Goal: Navigation & Orientation: Find specific page/section

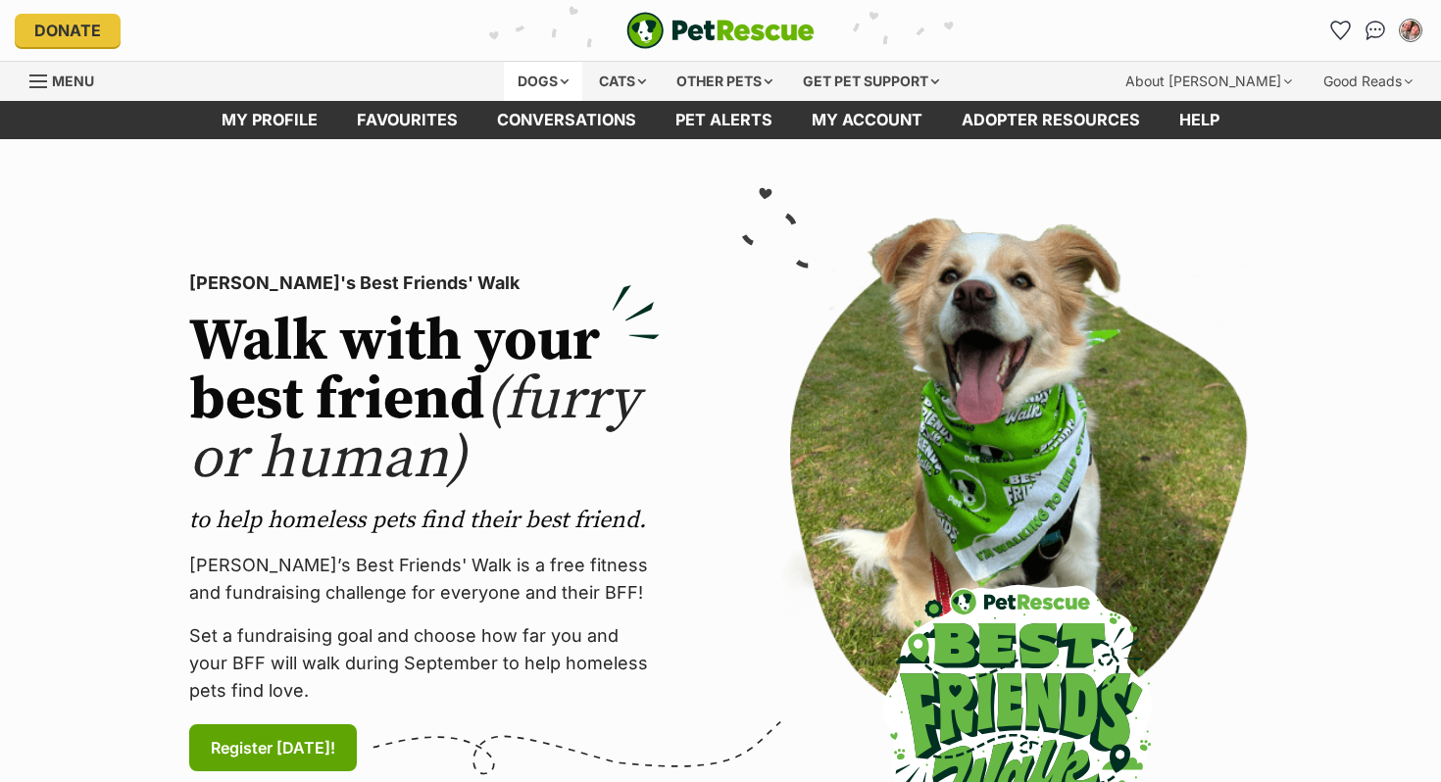
click at [543, 87] on div "Dogs" at bounding box center [543, 81] width 78 height 39
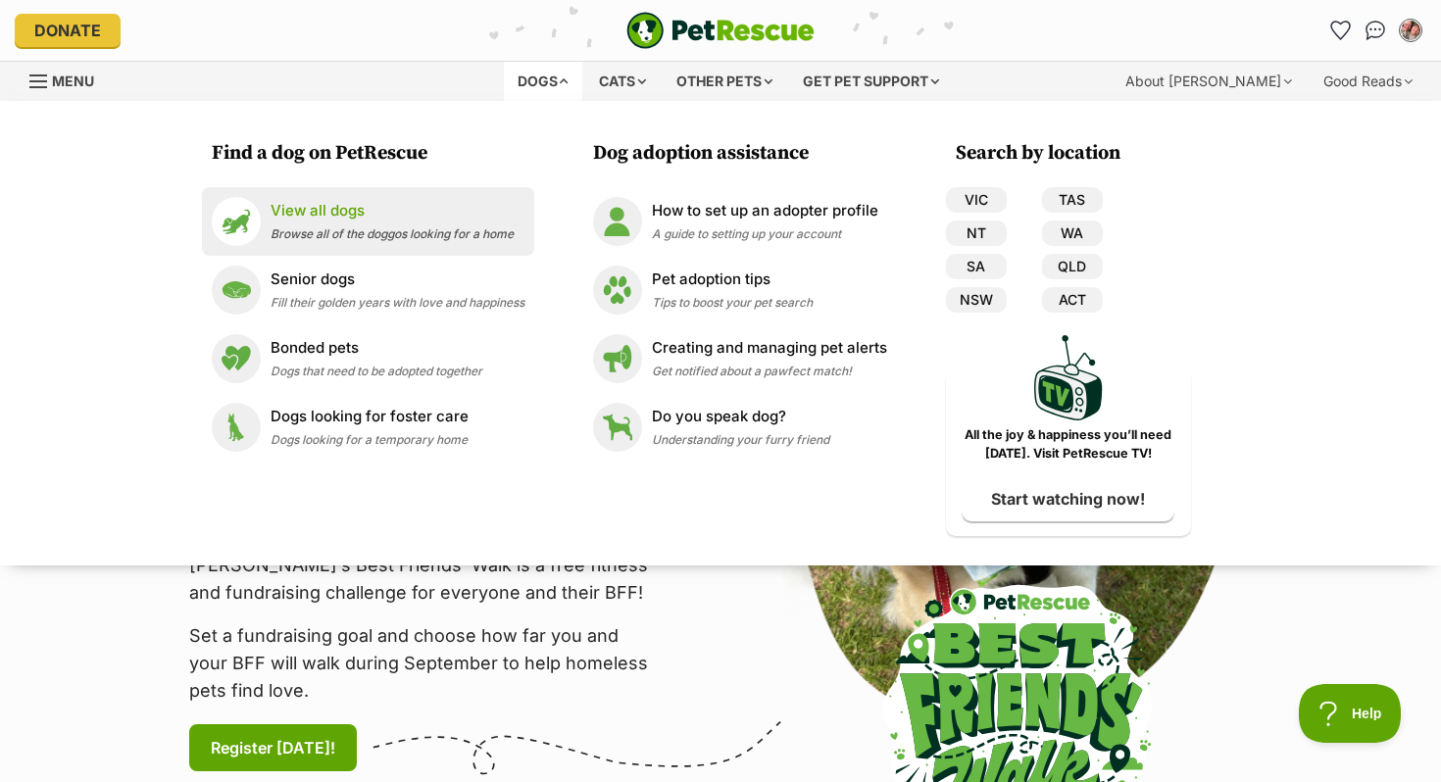
click at [368, 209] on p "View all dogs" at bounding box center [392, 211] width 243 height 23
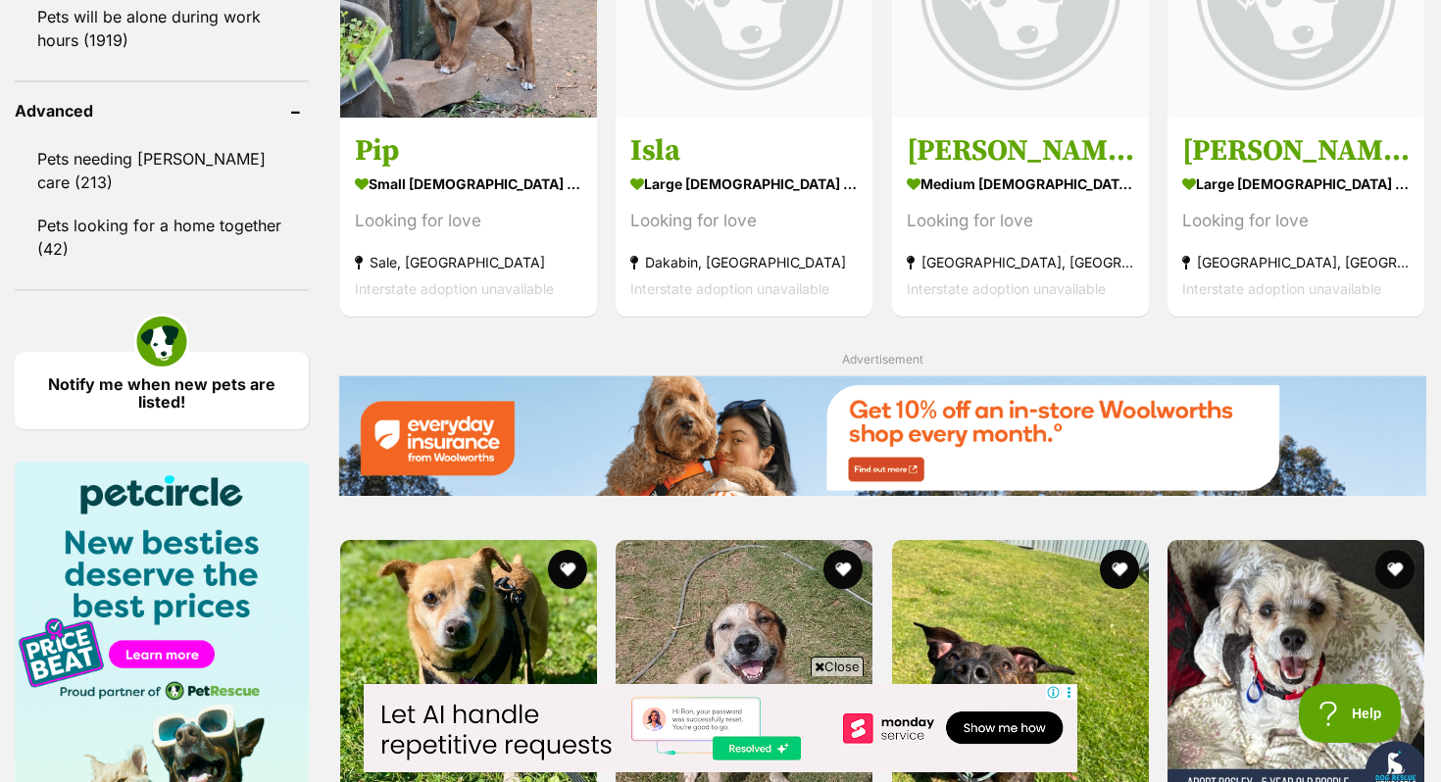
scroll to position [2549, 0]
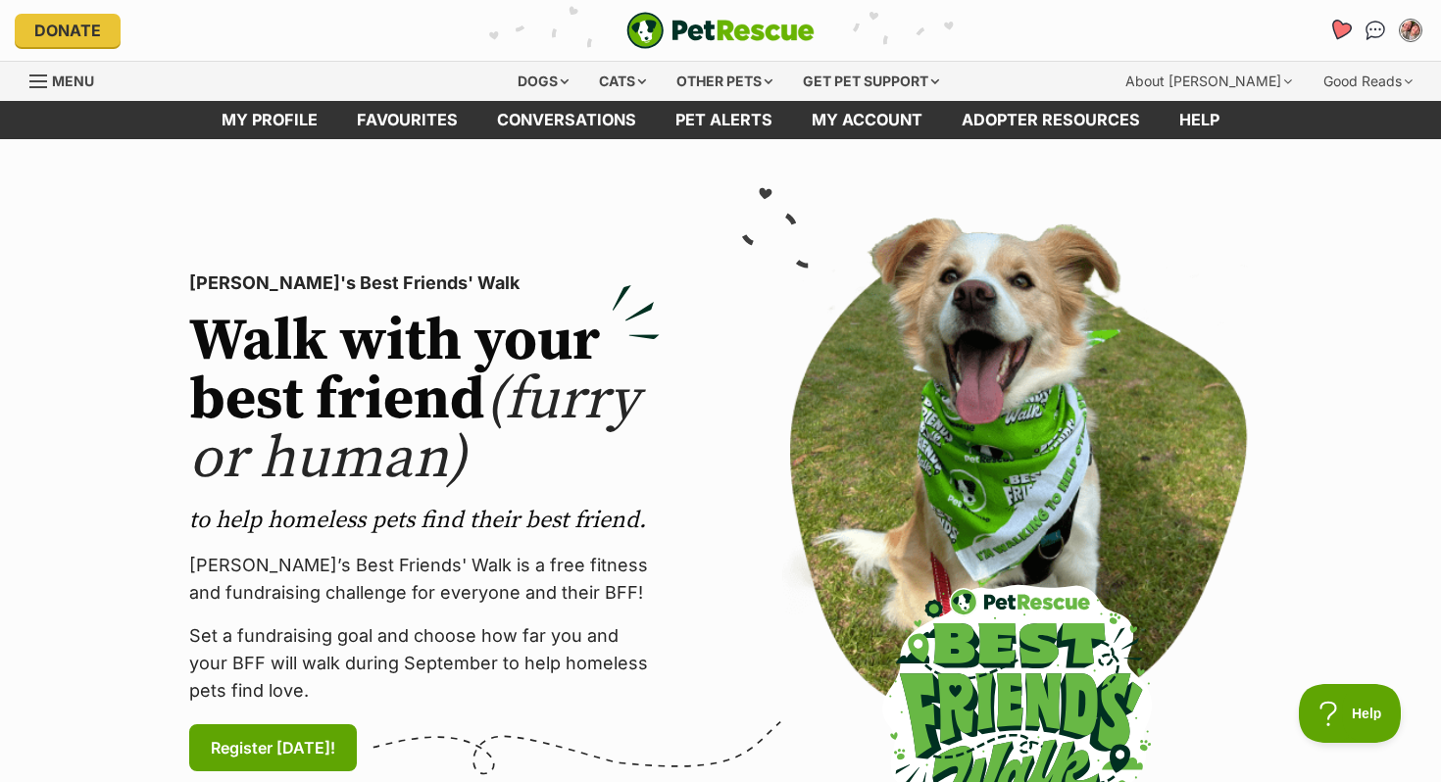
click at [1340, 34] on icon "Favourites" at bounding box center [1340, 30] width 24 height 23
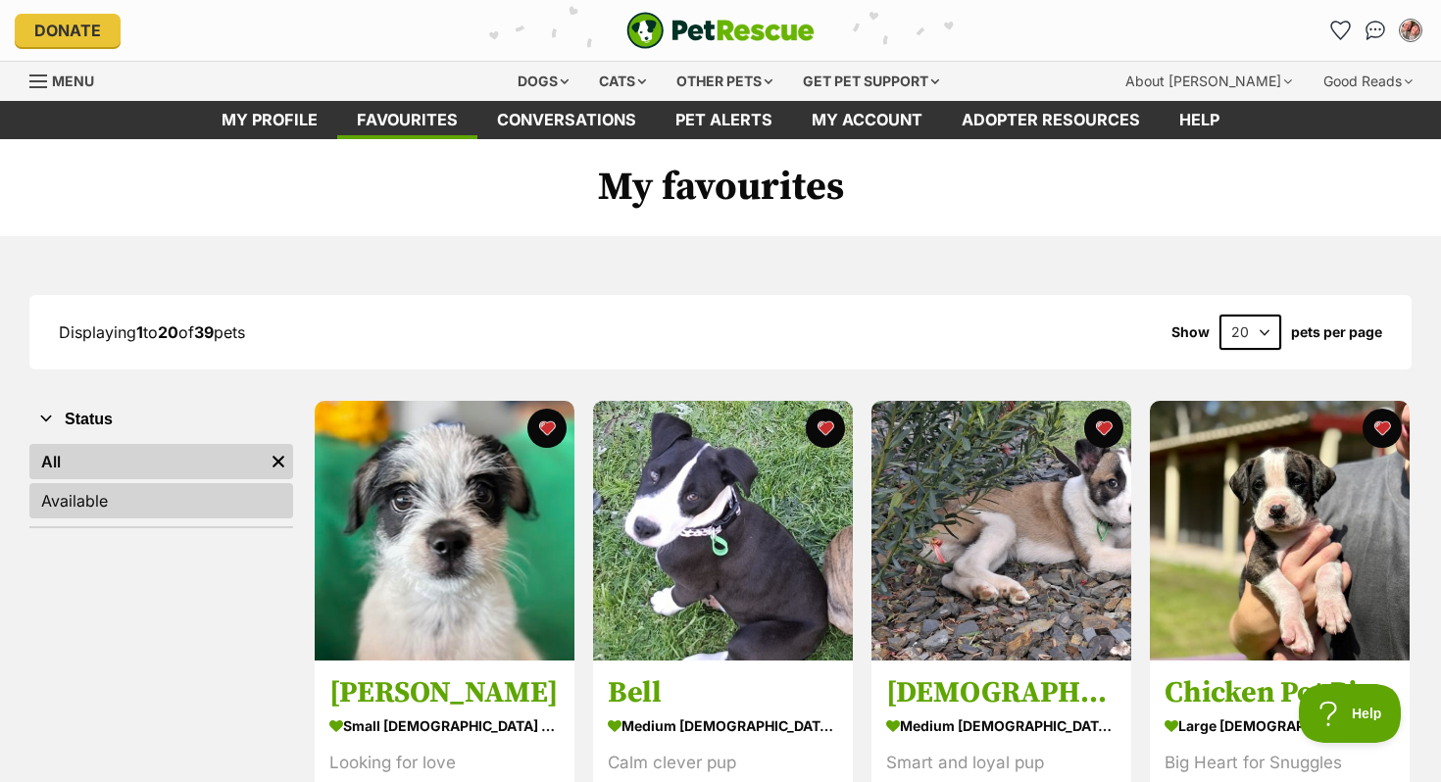
click at [194, 509] on link "Available" at bounding box center [161, 500] width 264 height 35
click at [117, 455] on link "All" at bounding box center [161, 461] width 264 height 35
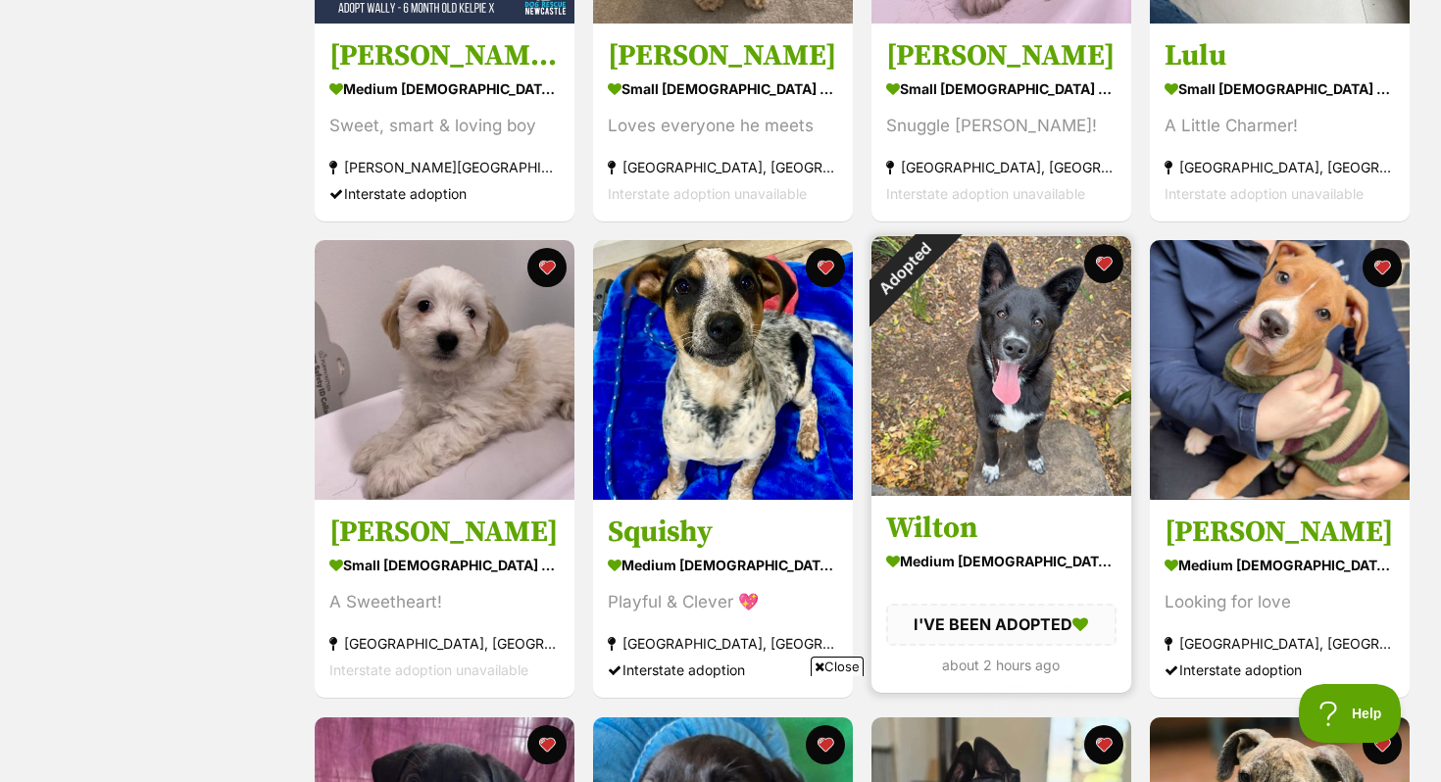
click at [1043, 466] on img at bounding box center [1001, 366] width 260 height 260
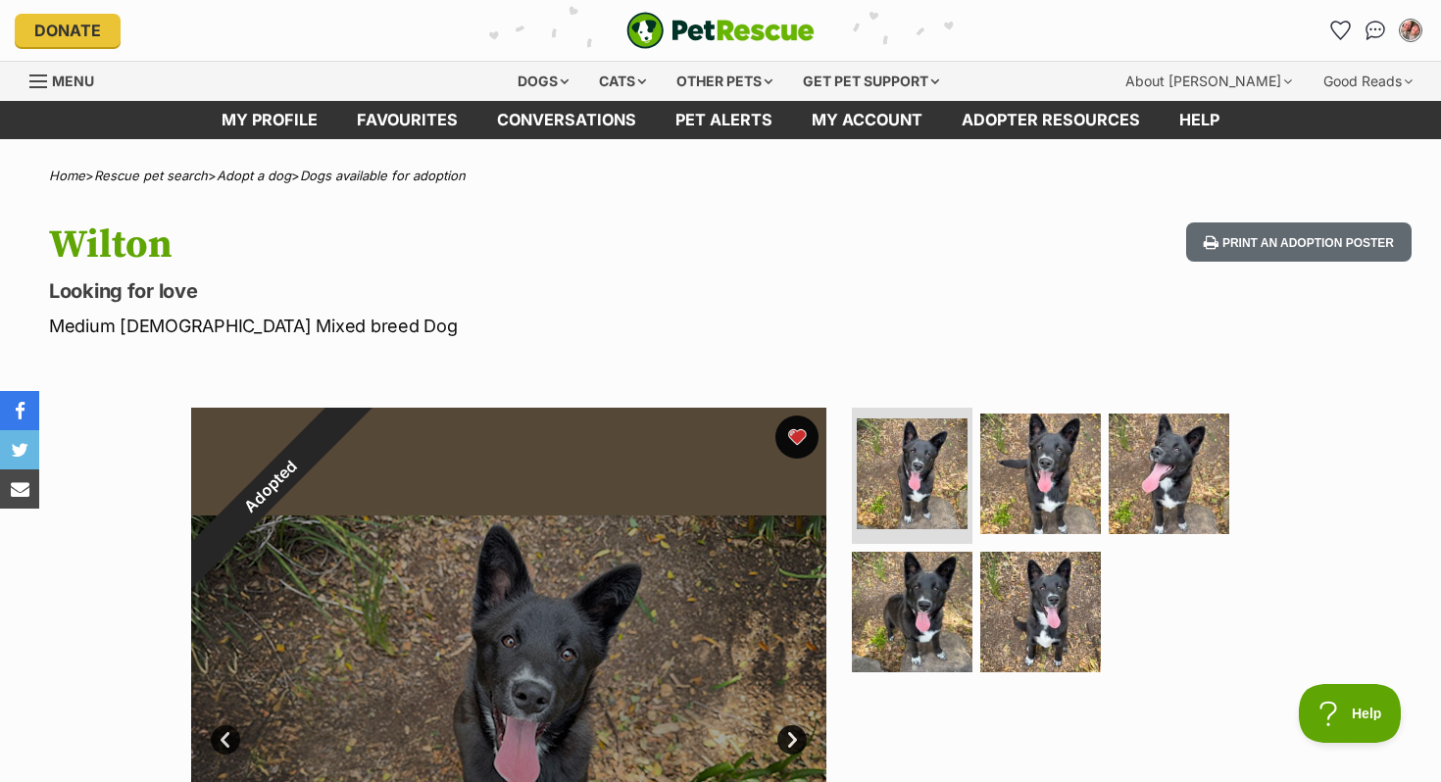
click at [791, 454] on button "favourite" at bounding box center [796, 437] width 43 height 43
click at [1342, 23] on icon "Favourites" at bounding box center [1340, 30] width 24 height 23
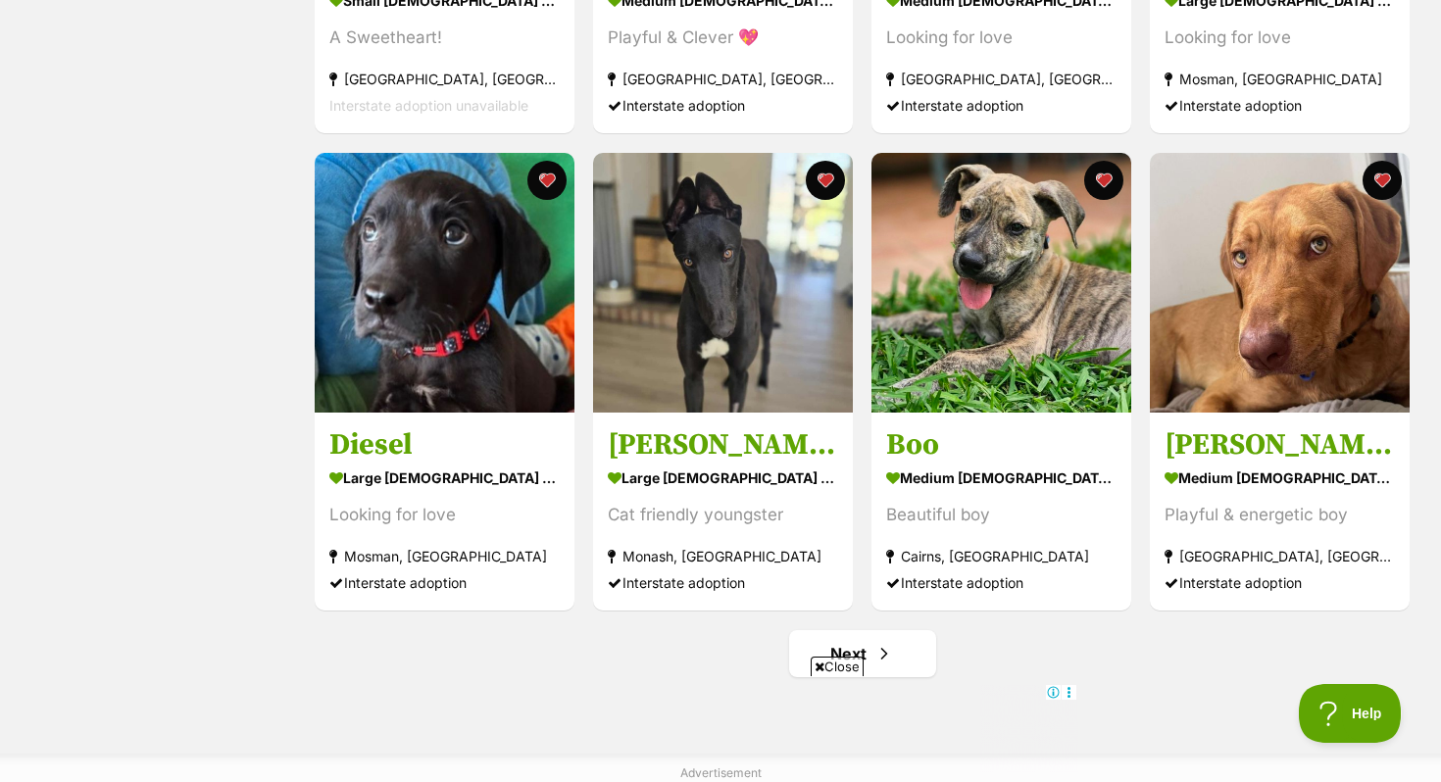
click at [856, 667] on span "Close" at bounding box center [837, 667] width 53 height 20
click at [817, 659] on link "Next" at bounding box center [862, 653] width 147 height 47
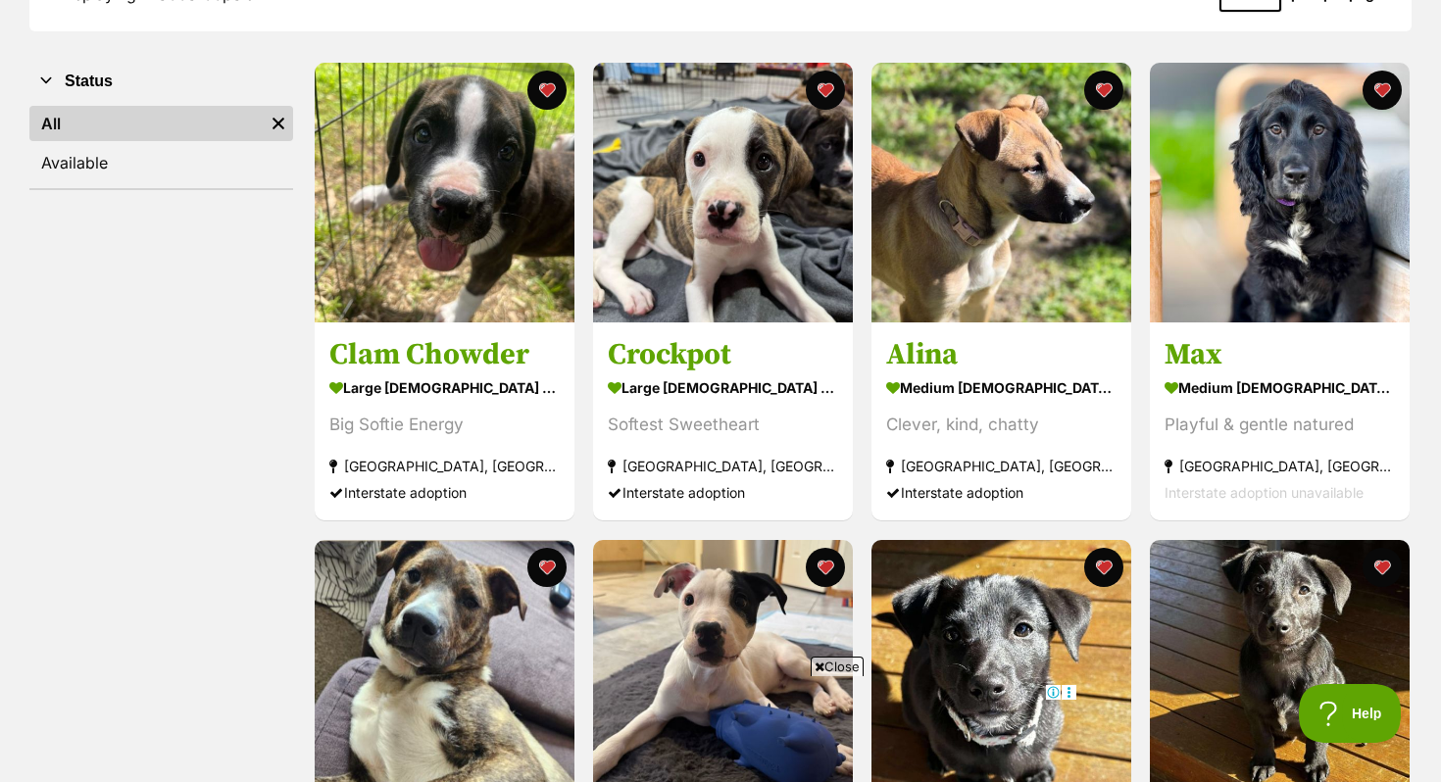
scroll to position [344, 0]
